Goal: Transaction & Acquisition: Purchase product/service

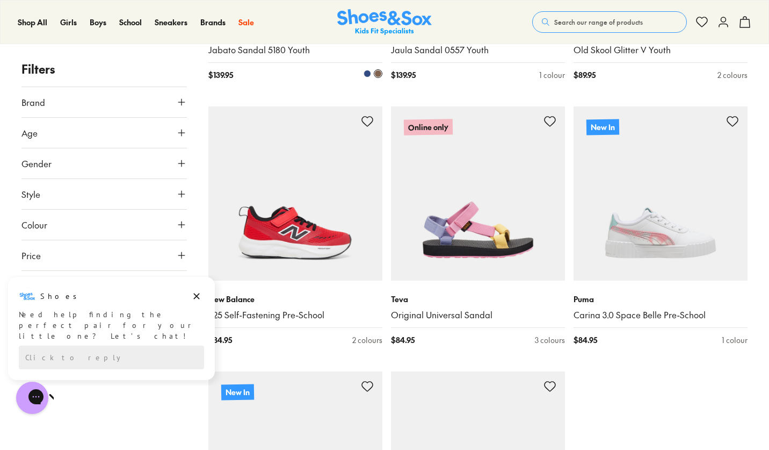
scroll to position [2575, 1]
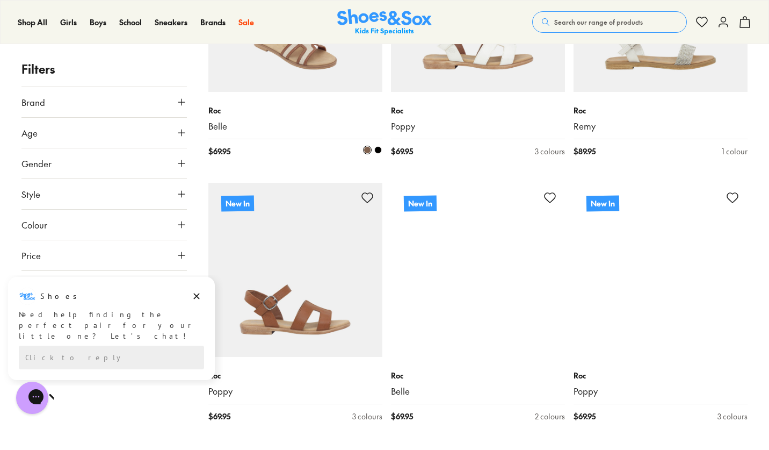
scroll to position [3069, 0]
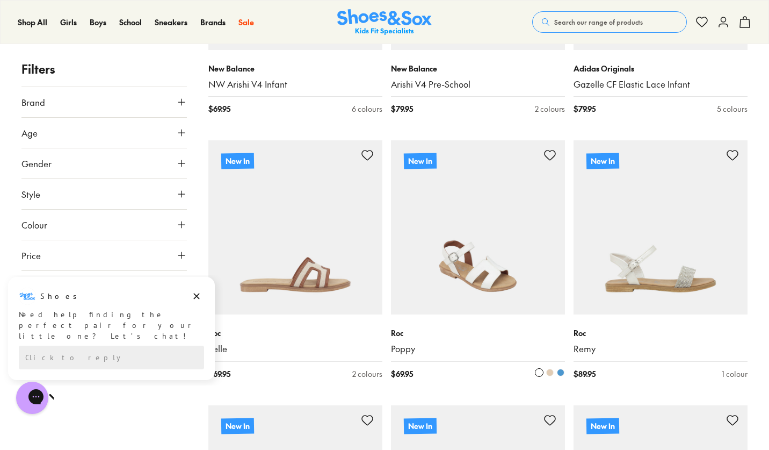
click at [549, 150] on use at bounding box center [550, 155] width 11 height 10
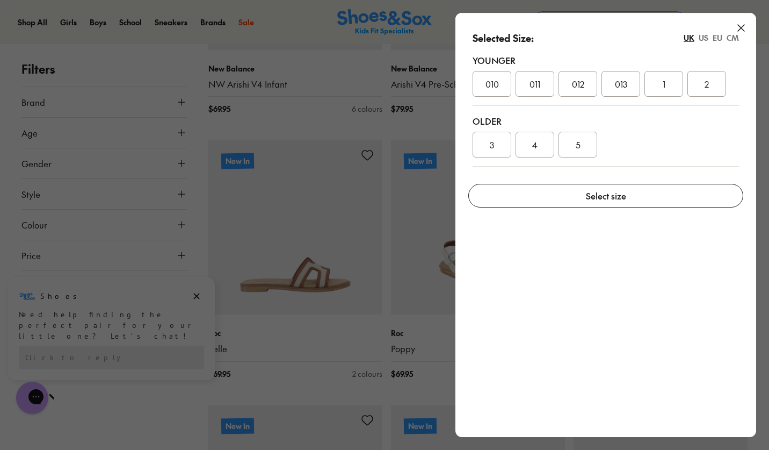
click at [709, 93] on div "2" at bounding box center [707, 84] width 39 height 26
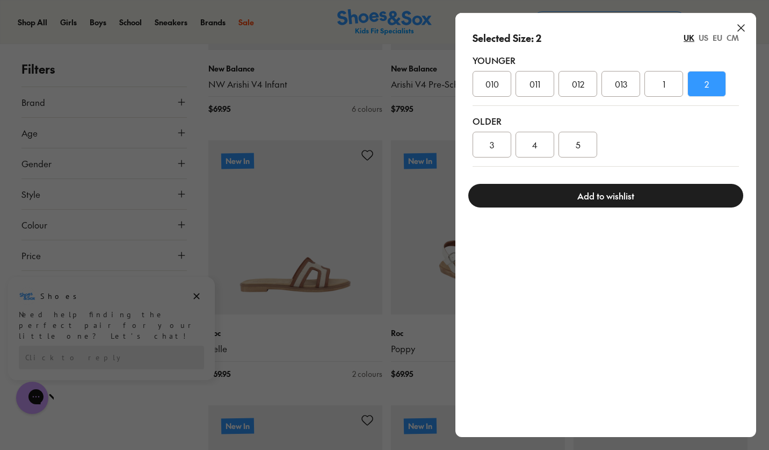
click at [709, 93] on div "2" at bounding box center [707, 84] width 39 height 26
click at [619, 191] on button "Add to wishlist" at bounding box center [606, 196] width 275 height 24
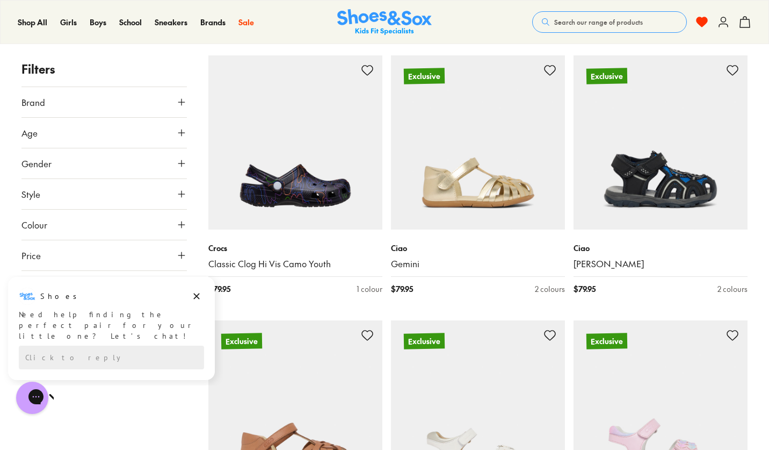
scroll to position [4468, 0]
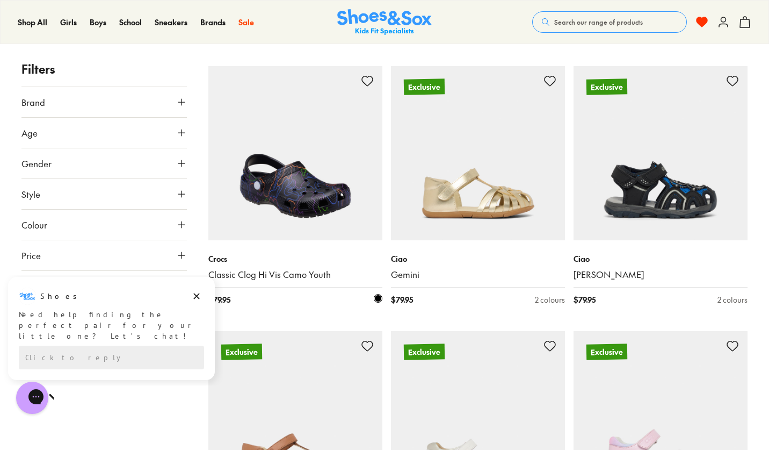
click at [366, 76] on use at bounding box center [367, 81] width 11 height 10
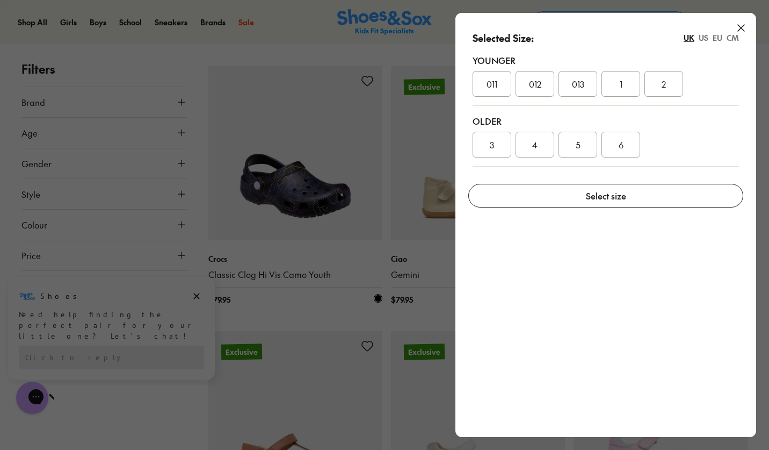
click at [666, 78] on span "2" at bounding box center [664, 83] width 4 height 13
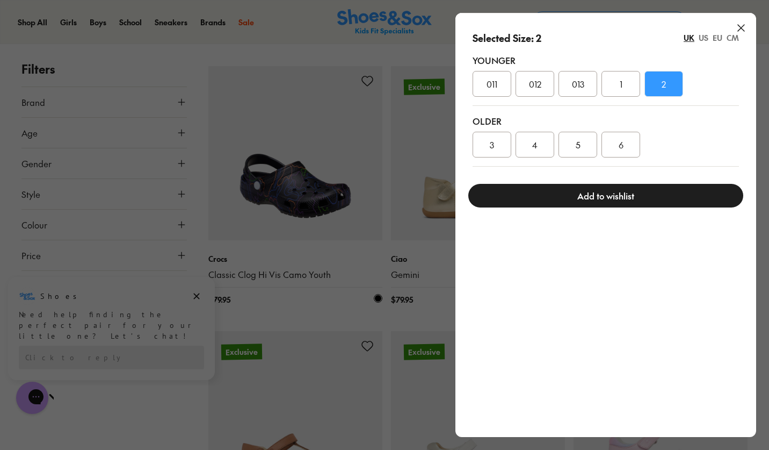
click at [666, 78] on span "2" at bounding box center [664, 83] width 4 height 13
click at [589, 192] on button "Add to wishlist" at bounding box center [606, 196] width 275 height 24
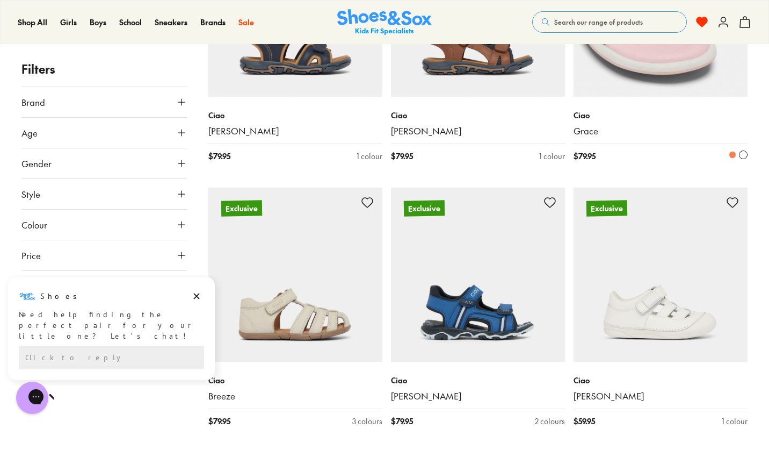
scroll to position [5405, 0]
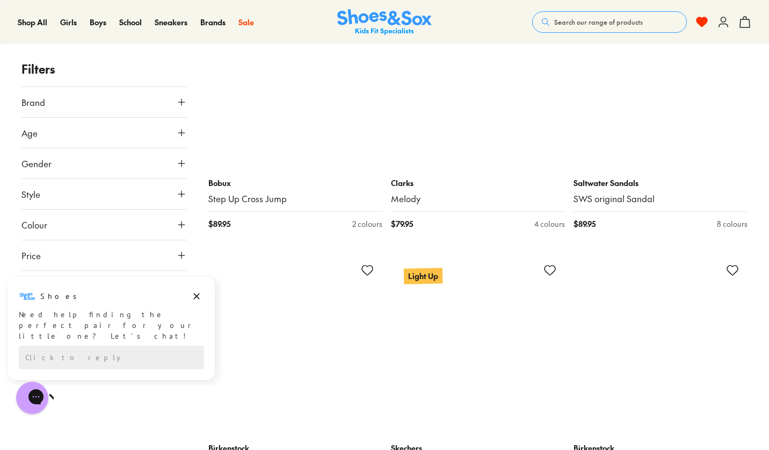
scroll to position [6663, 0]
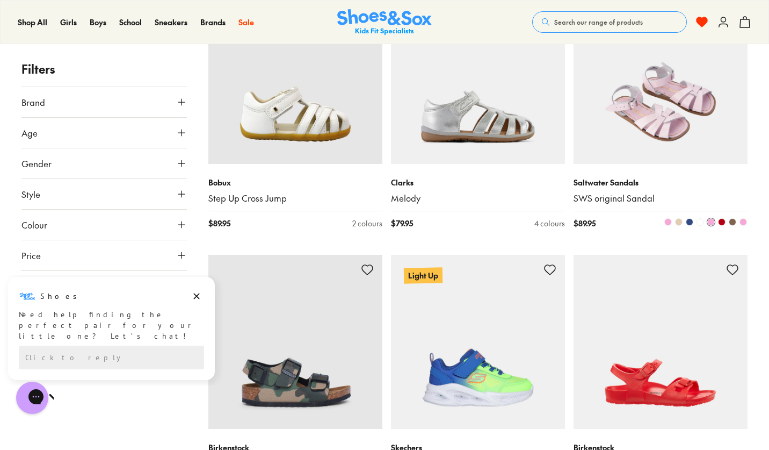
click at [690, 218] on span at bounding box center [690, 222] width 8 height 8
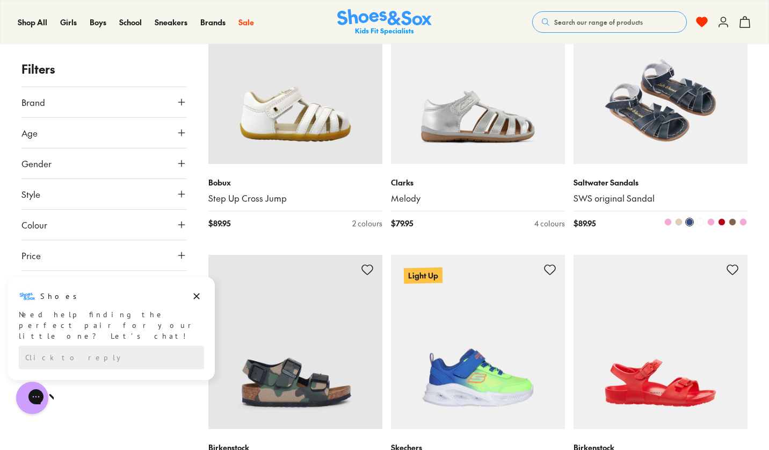
click at [690, 218] on span at bounding box center [690, 222] width 8 height 8
click at [679, 218] on span at bounding box center [679, 222] width 8 height 8
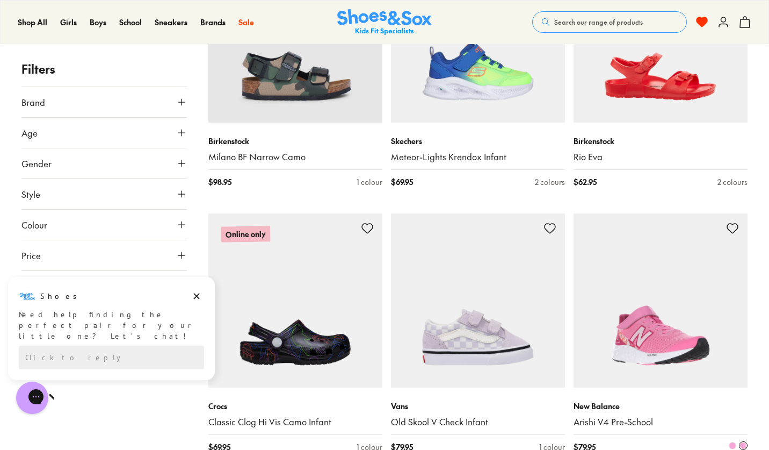
scroll to position [6951, 0]
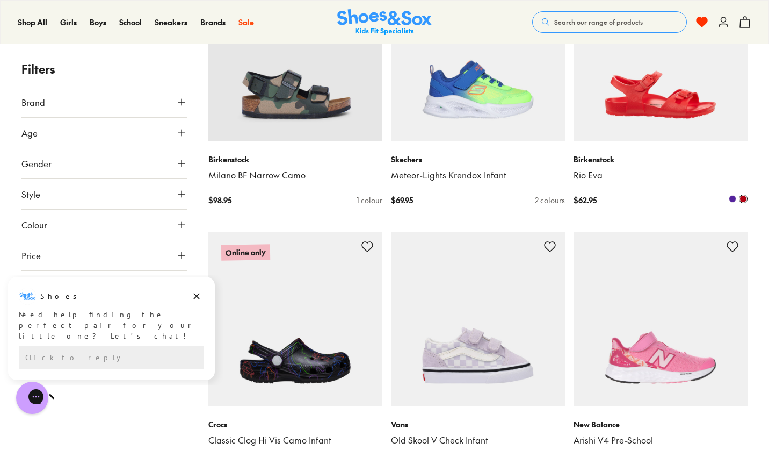
click at [731, 195] on span at bounding box center [733, 199] width 8 height 8
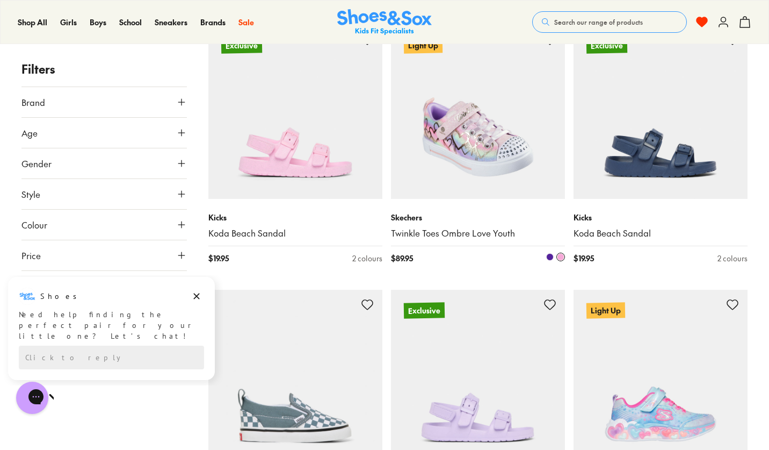
scroll to position [7687, 0]
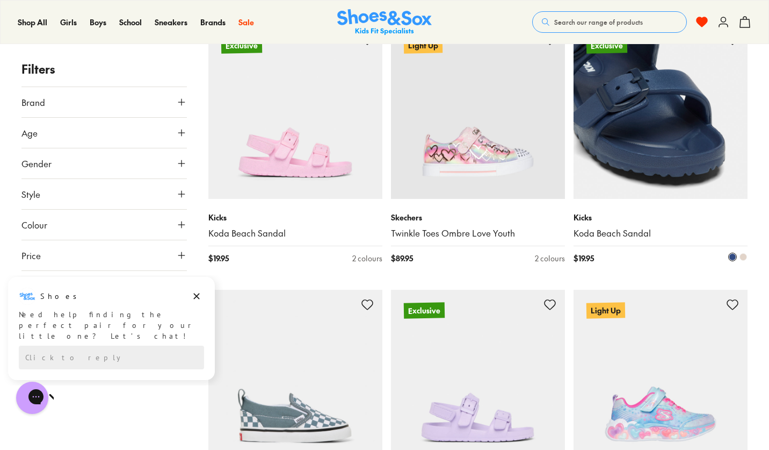
click at [744, 253] on span at bounding box center [744, 257] width 8 height 8
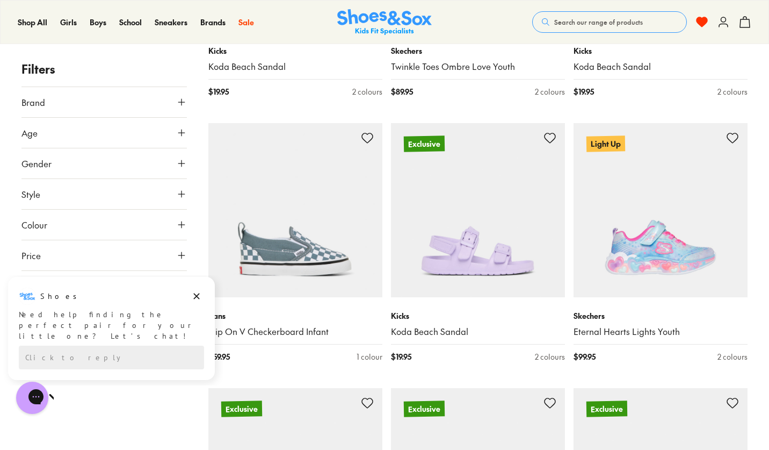
scroll to position [7853, 0]
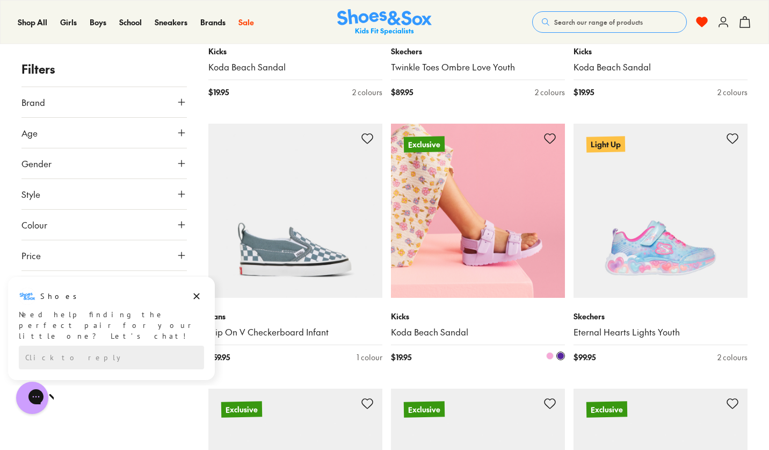
click at [552, 352] on span at bounding box center [550, 356] width 8 height 8
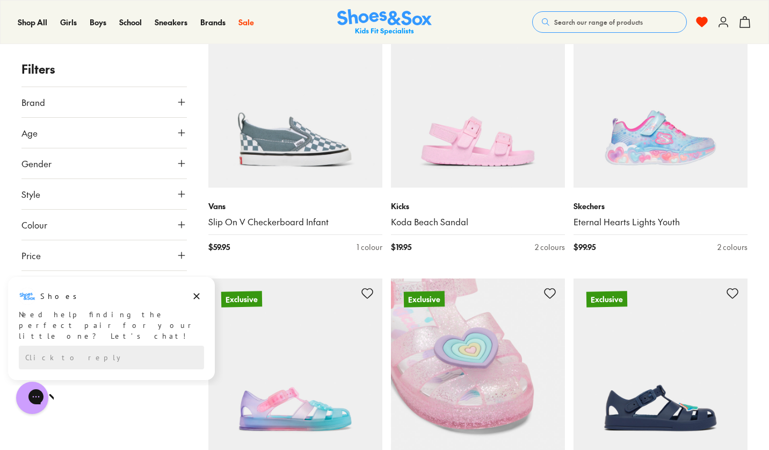
scroll to position [7966, 0]
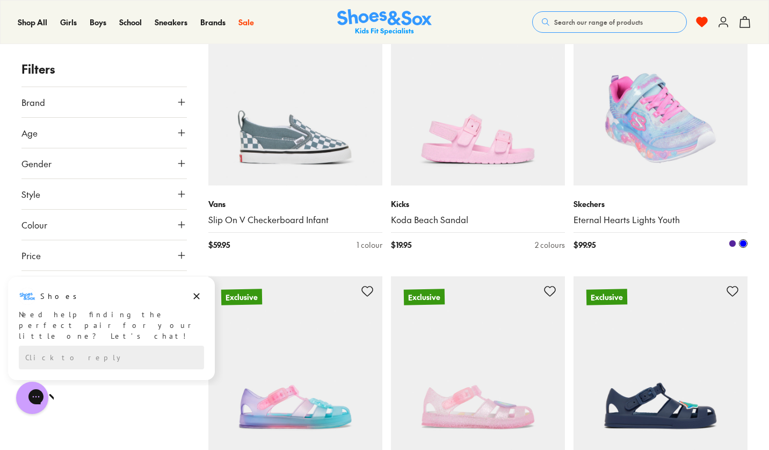
click at [731, 240] on span at bounding box center [733, 244] width 8 height 8
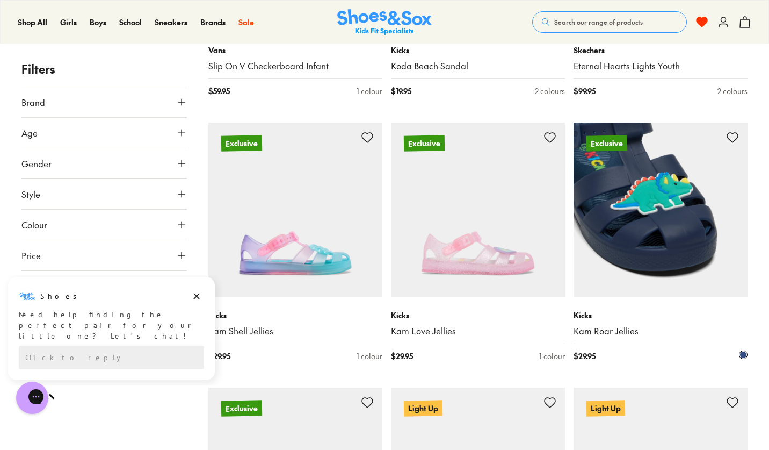
scroll to position [8177, 0]
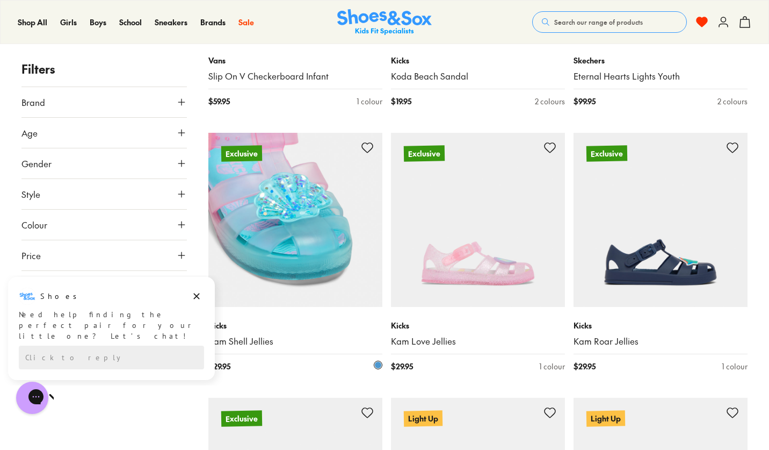
scroll to position [8166, 0]
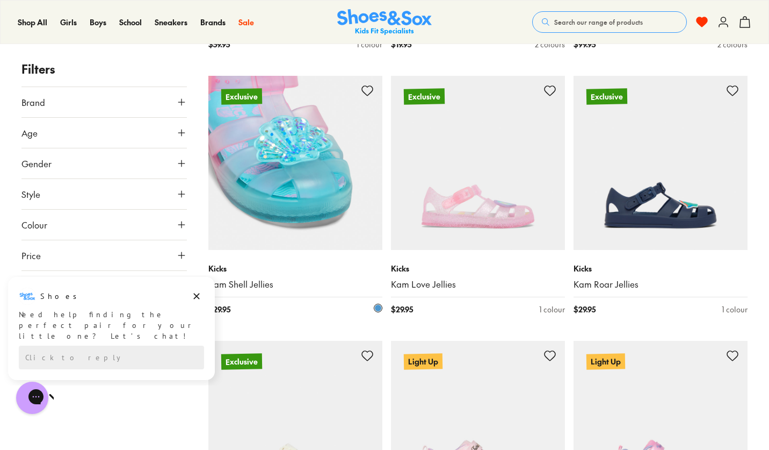
click at [367, 86] on use at bounding box center [367, 91] width 11 height 10
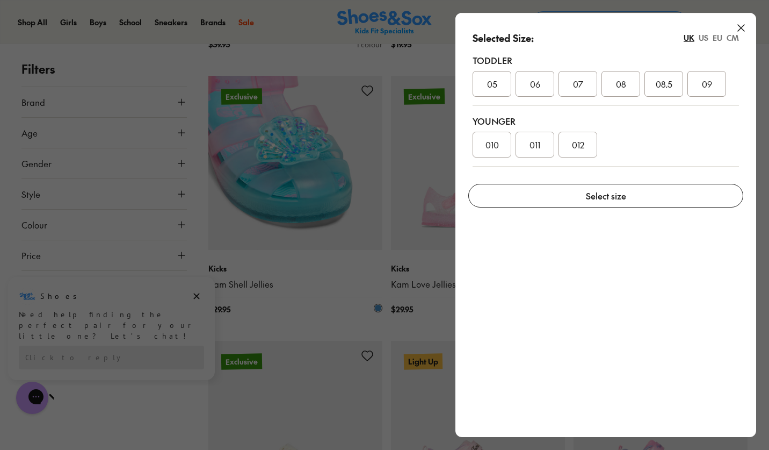
click at [740, 25] on icon at bounding box center [741, 27] width 13 height 13
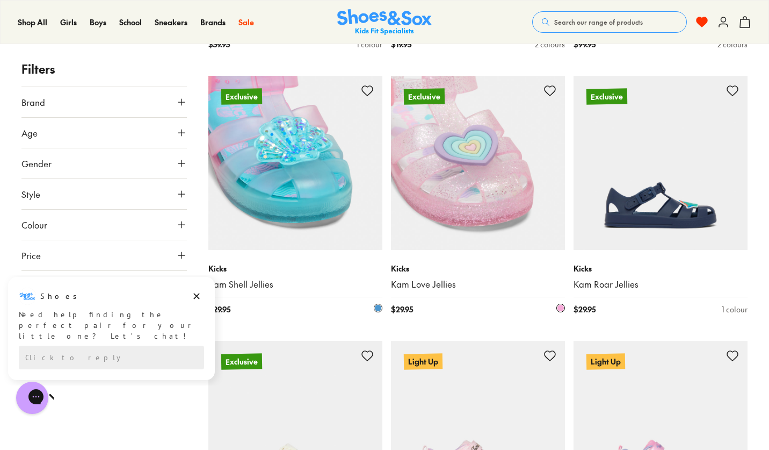
click at [494, 165] on img at bounding box center [478, 163] width 174 height 174
click at [549, 84] on icon at bounding box center [550, 90] width 13 height 13
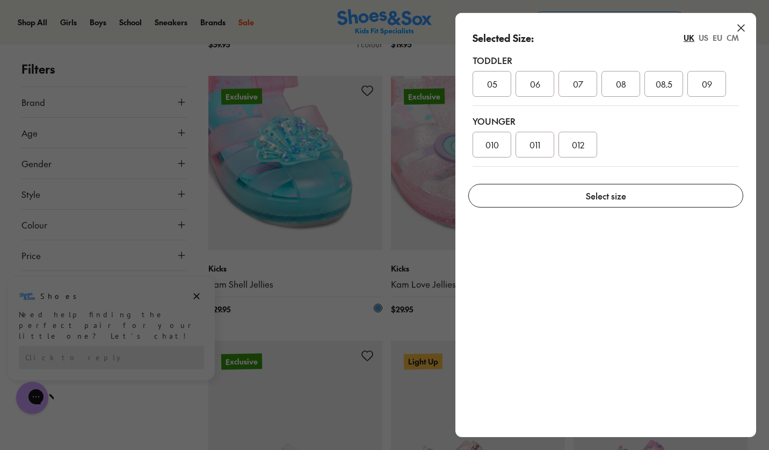
click at [740, 28] on icon at bounding box center [741, 27] width 13 height 13
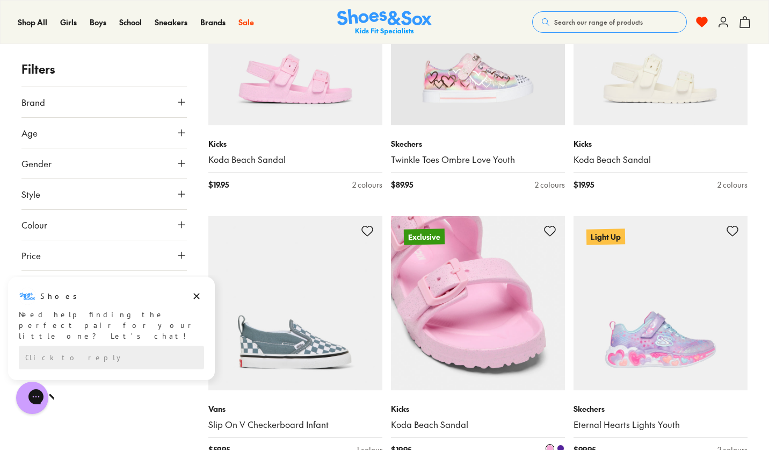
scroll to position [7760, 0]
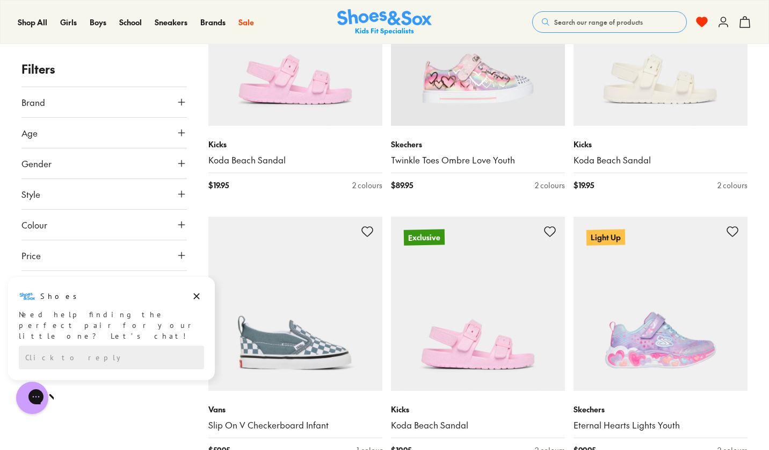
click at [181, 136] on icon at bounding box center [181, 132] width 11 height 11
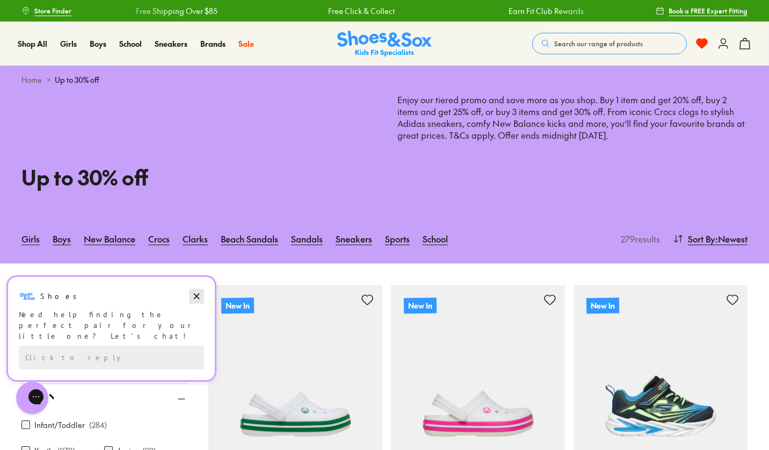
click at [197, 298] on icon "Dismiss campaign" at bounding box center [197, 296] width 6 height 6
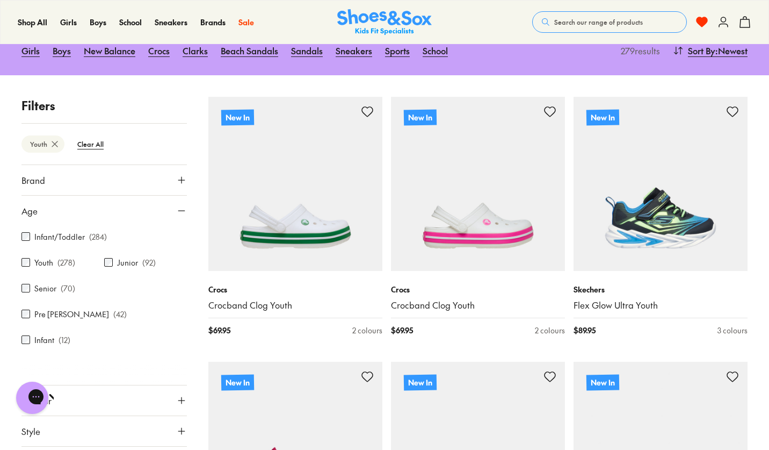
scroll to position [191, 0]
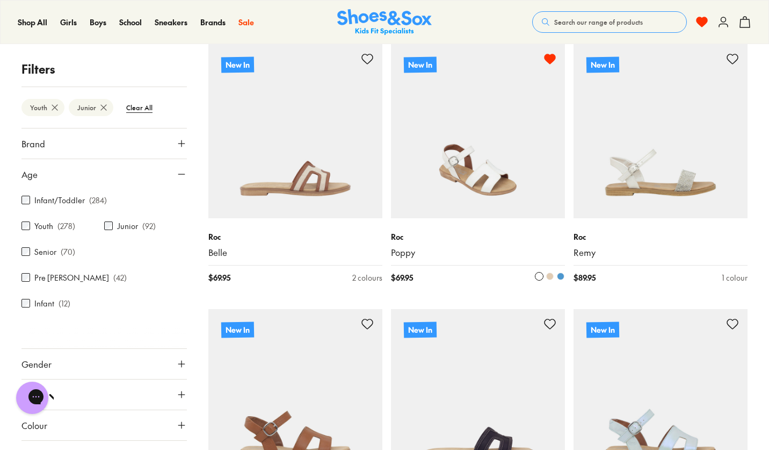
scroll to position [2172, 0]
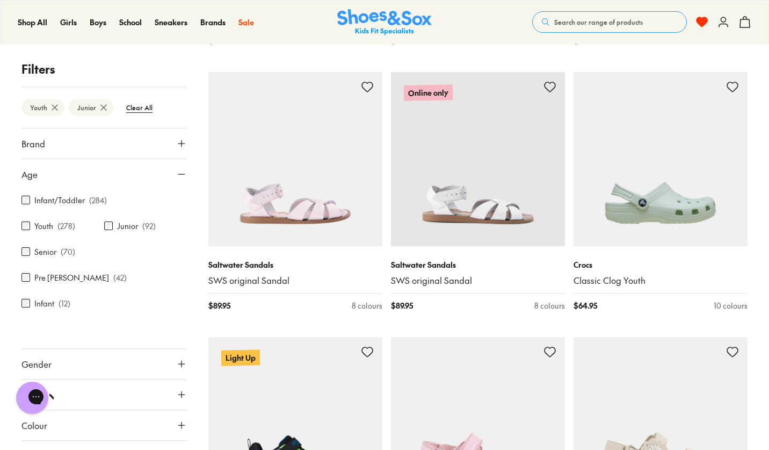
scroll to position [4725, 0]
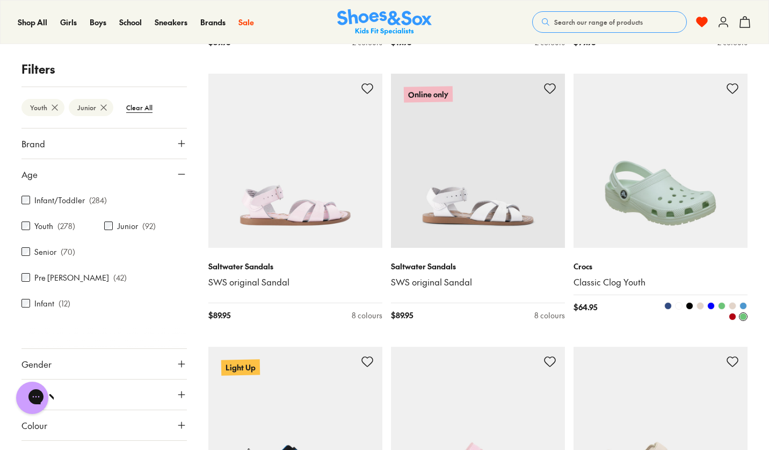
click at [709, 302] on span at bounding box center [712, 306] width 8 height 8
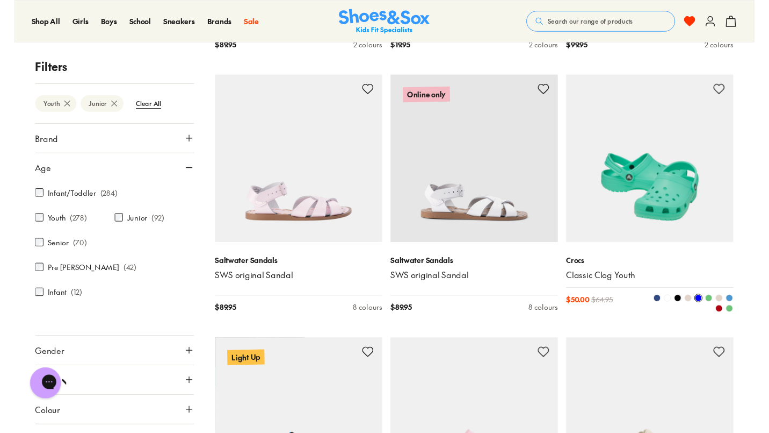
scroll to position [4743, 0]
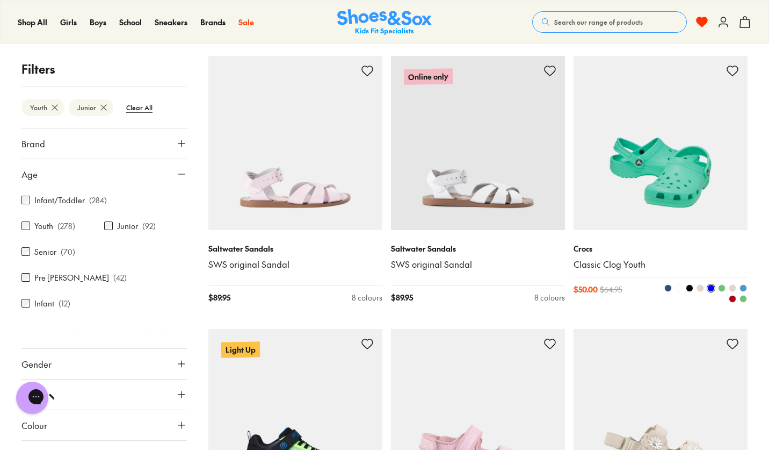
click at [744, 284] on span at bounding box center [744, 288] width 8 height 8
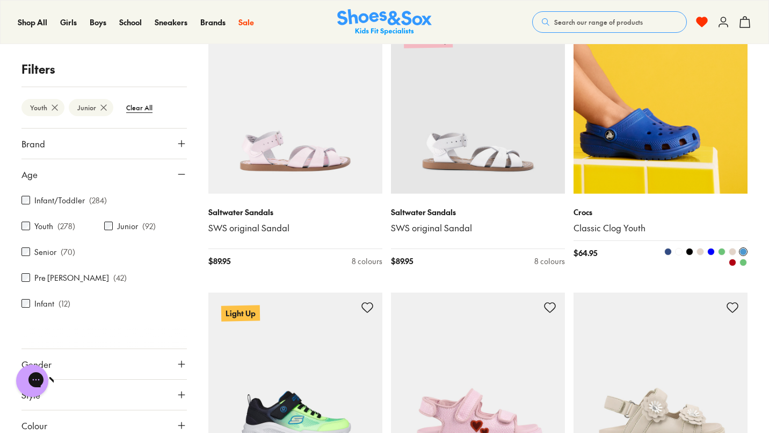
scroll to position [4779, 0]
click at [669, 248] on span at bounding box center [669, 252] width 8 height 8
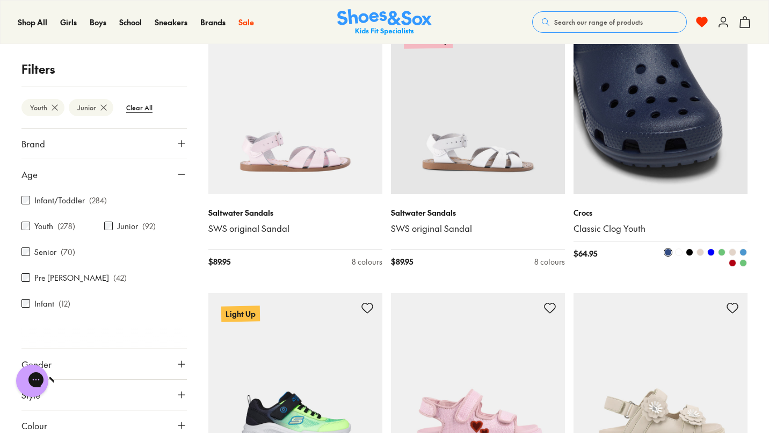
click at [679, 248] on button at bounding box center [679, 252] width 9 height 9
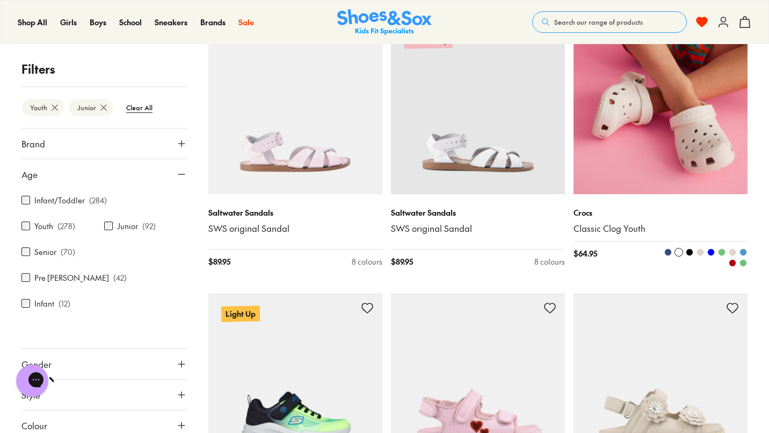
click at [734, 259] on span at bounding box center [733, 263] width 8 height 8
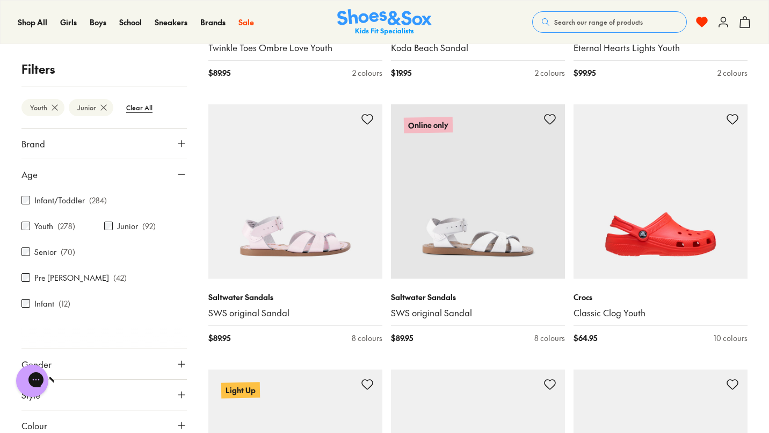
scroll to position [4694, 0]
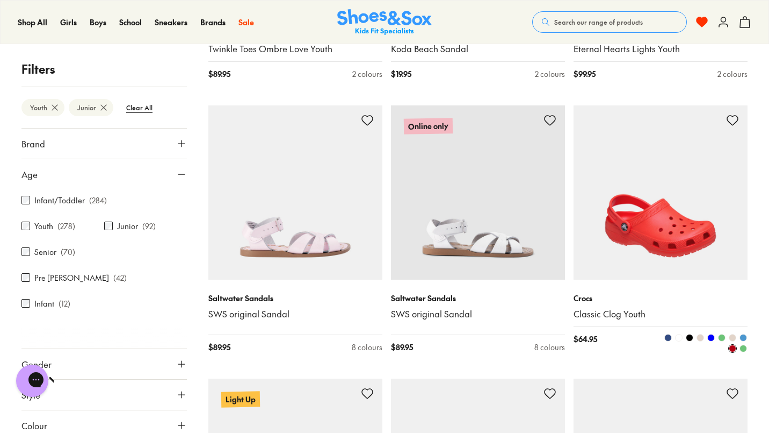
click at [736, 114] on icon at bounding box center [732, 120] width 13 height 13
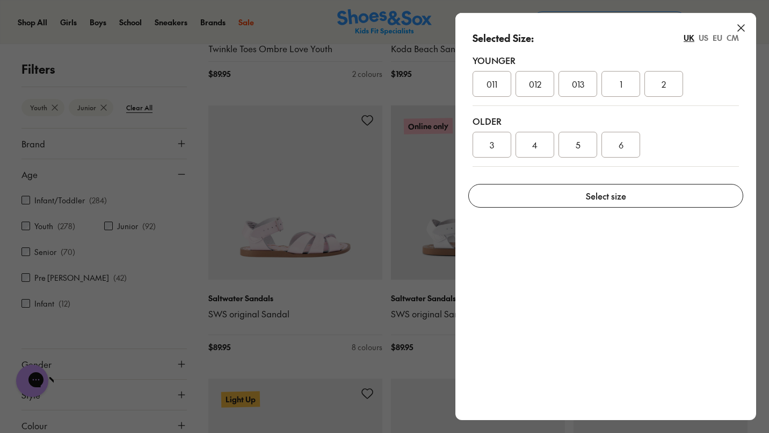
click at [663, 81] on span "2" at bounding box center [664, 83] width 4 height 13
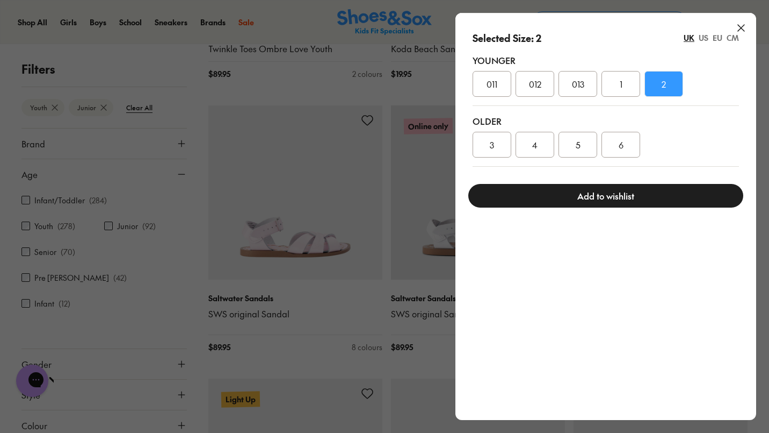
click at [601, 191] on button "Add to wishlist" at bounding box center [606, 196] width 275 height 24
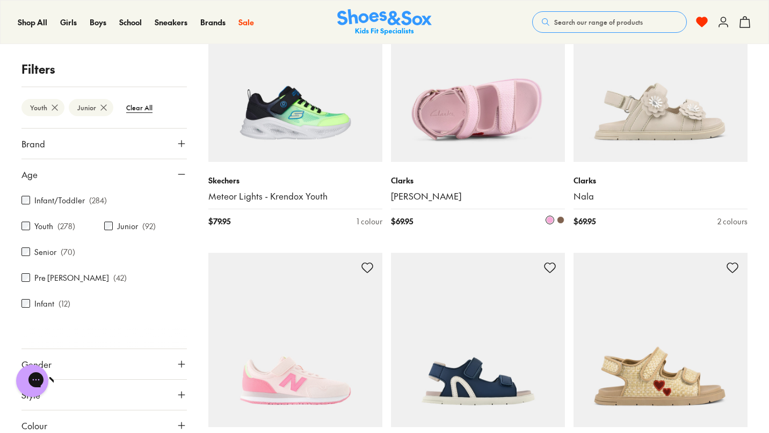
scroll to position [5079, 0]
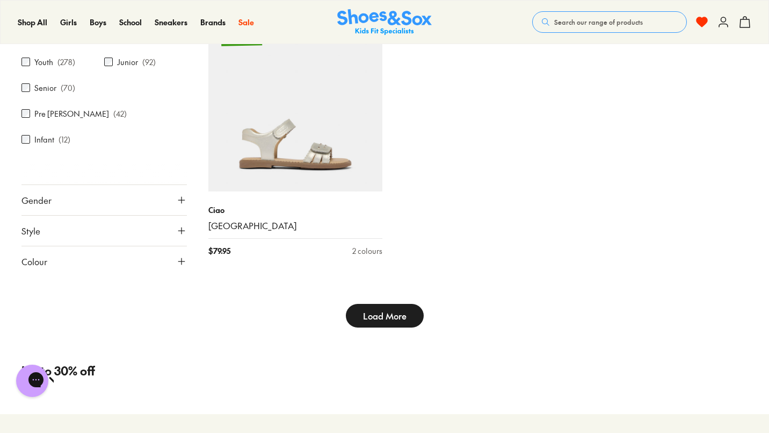
scroll to position [5898, 0]
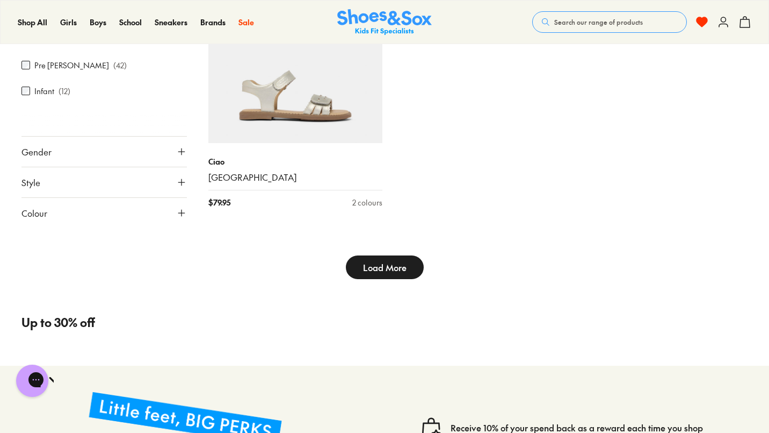
type input "***"
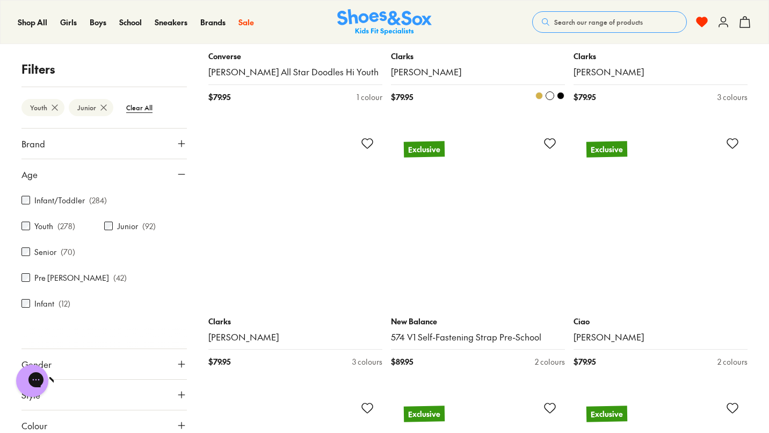
scroll to position [6289, 0]
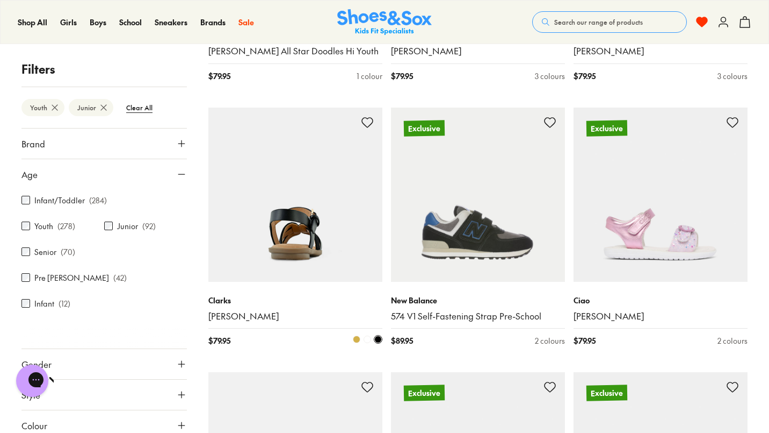
click at [367, 335] on span at bounding box center [368, 339] width 8 height 8
click at [356, 299] on div "[PERSON_NAME] $ 79.95 3 colours" at bounding box center [295, 321] width 174 height 78
click at [356, 335] on span at bounding box center [357, 339] width 8 height 8
click at [366, 116] on icon at bounding box center [367, 122] width 13 height 13
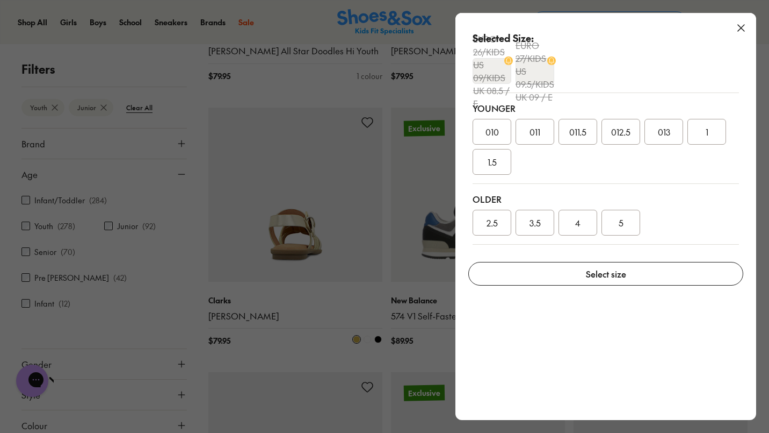
click at [743, 24] on icon at bounding box center [741, 27] width 13 height 13
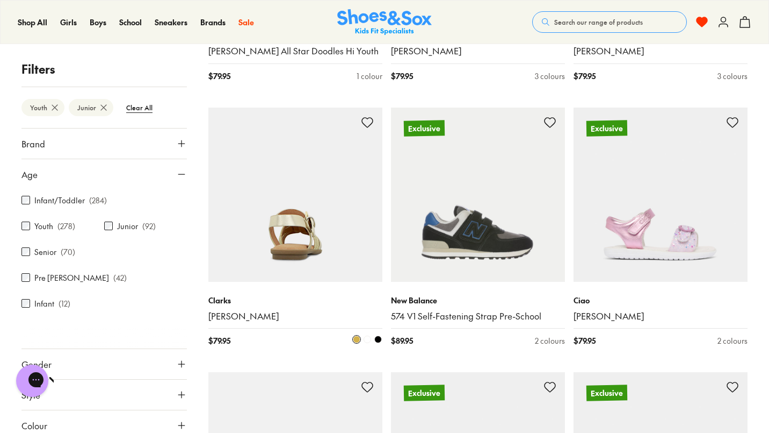
click at [700, 17] on use at bounding box center [702, 22] width 11 height 10
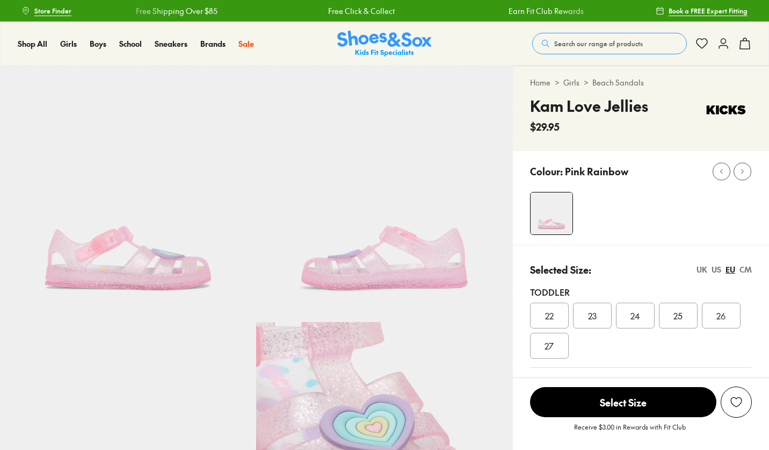
select select "*"
click at [722, 170] on icon at bounding box center [722, 171] width 8 height 8
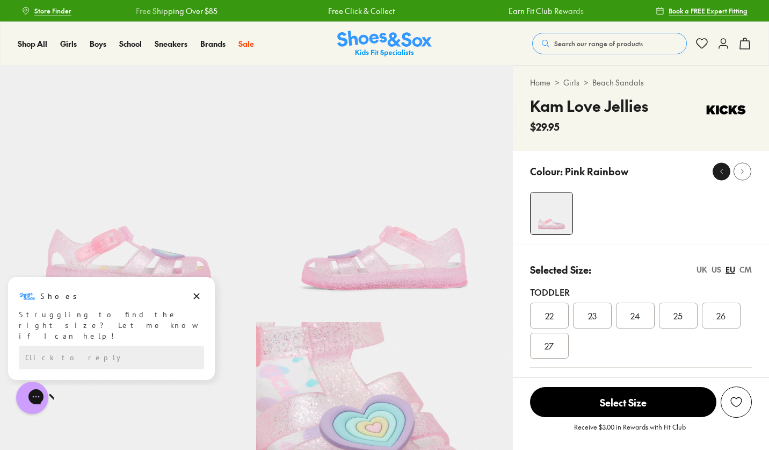
scroll to position [35, 0]
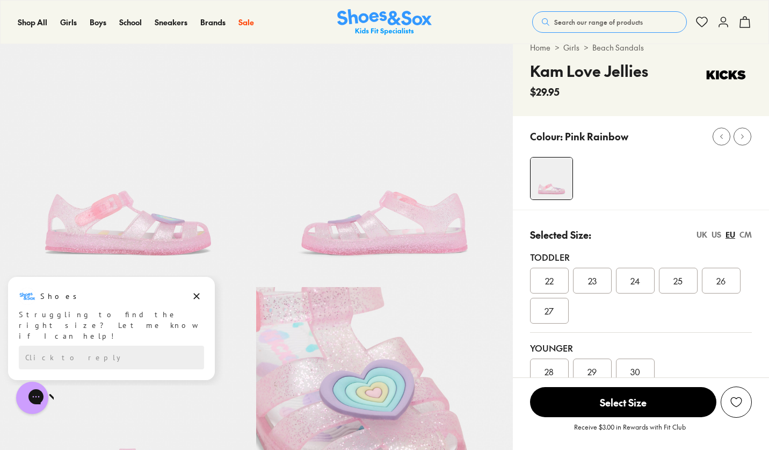
click at [192, 287] on div "Shoes" at bounding box center [111, 295] width 185 height 17
click at [193, 289] on button "Dismiss campaign" at bounding box center [196, 296] width 15 height 15
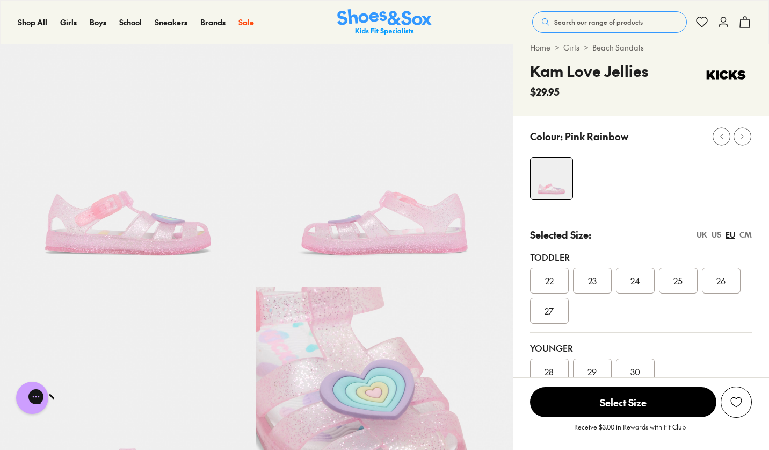
click at [193, 289] on img at bounding box center [128, 415] width 256 height 256
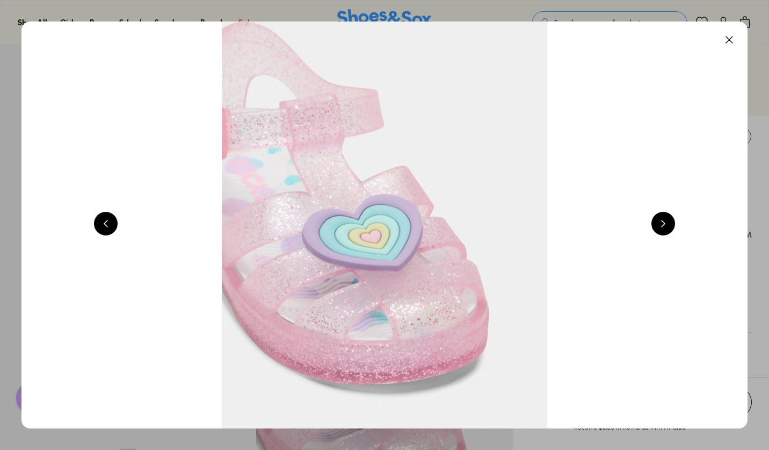
scroll to position [0, 2192]
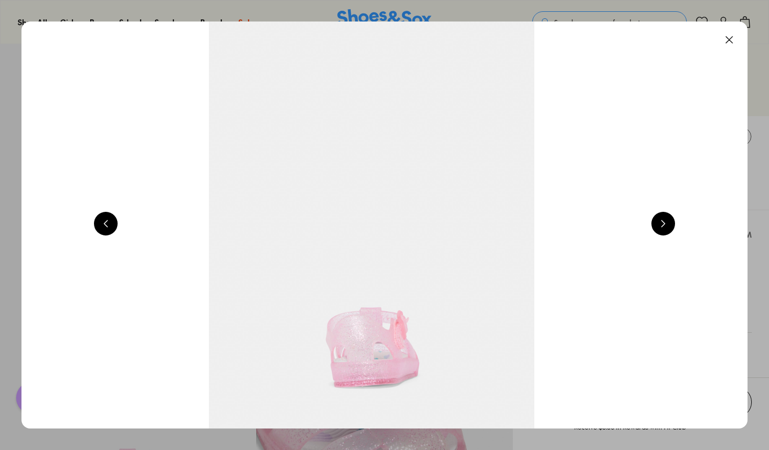
click at [733, 28] on button at bounding box center [730, 40] width 24 height 24
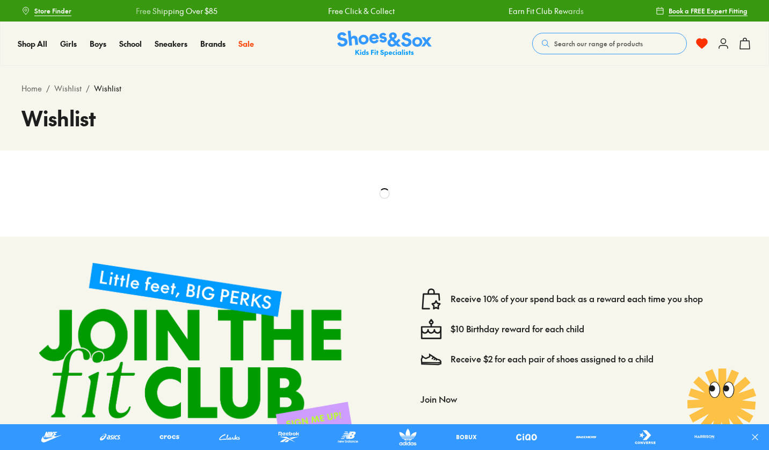
select select "**********"
